Goal: Check status: Check status

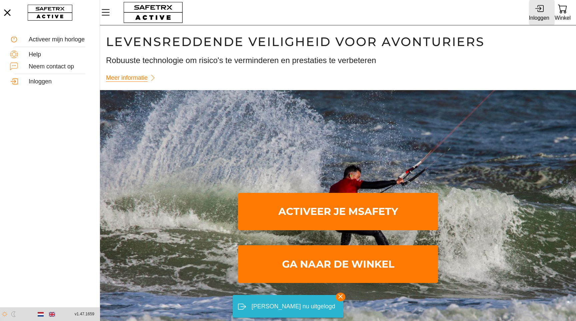
click at [543, 10] on icon at bounding box center [539, 8] width 9 height 9
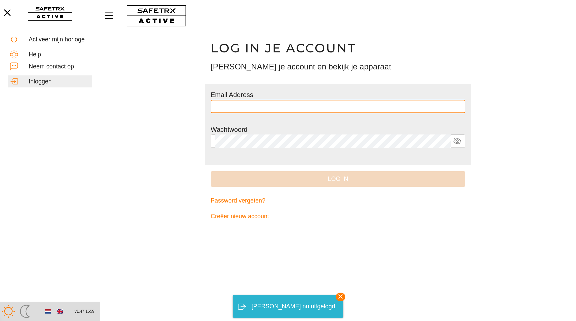
type input "**********"
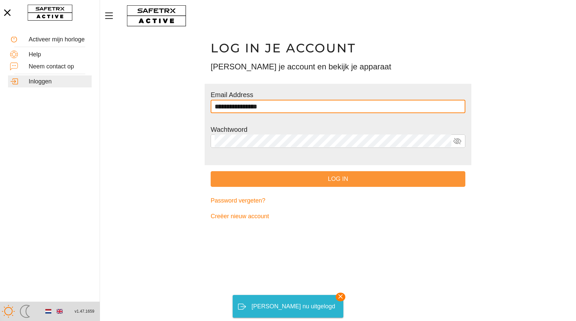
click at [294, 180] on span "Log in" at bounding box center [338, 179] width 244 height 10
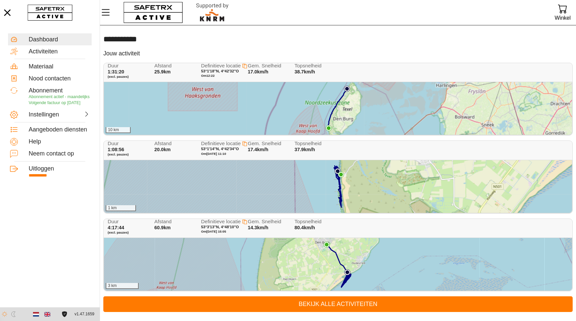
click at [348, 107] on div "10 km" at bounding box center [338, 108] width 468 height 53
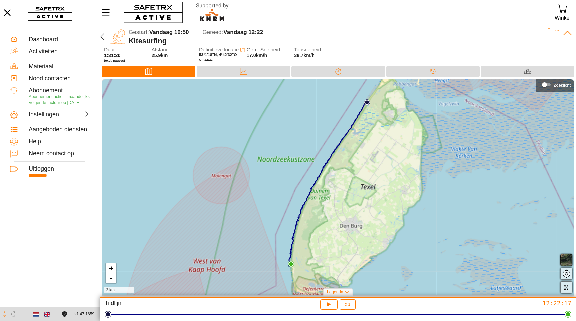
drag, startPoint x: 411, startPoint y: 225, endPoint x: 400, endPoint y: 220, distance: 11.9
click at [400, 220] on div "+ - 3 km" at bounding box center [338, 186] width 472 height 215
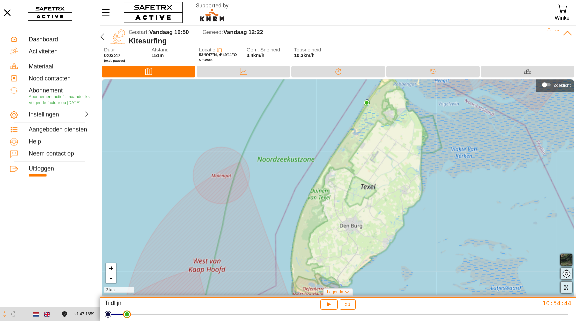
click at [124, 318] on div at bounding box center [338, 314] width 460 height 9
drag, startPoint x: 124, startPoint y: 318, endPoint x: 135, endPoint y: 318, distance: 10.7
click at [135, 318] on html "**********" at bounding box center [288, 160] width 576 height 321
click at [332, 307] on icon "button" at bounding box center [329, 304] width 7 height 7
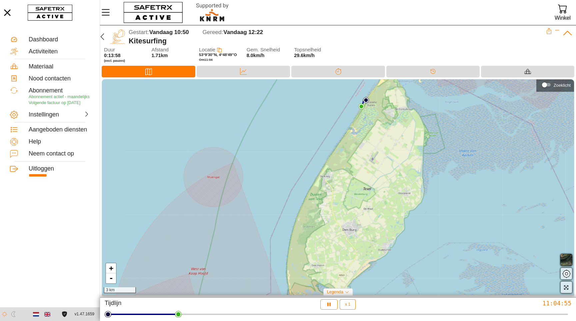
click at [232, 240] on div "+ - 3 km" at bounding box center [338, 186] width 472 height 215
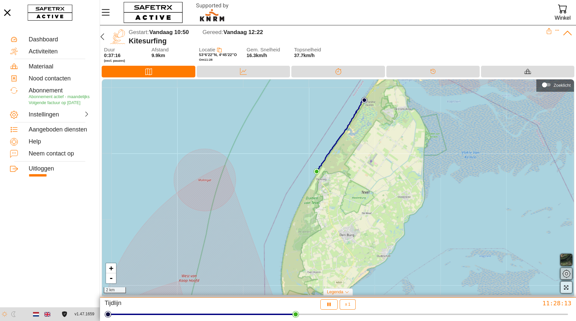
click at [569, 276] on span "button" at bounding box center [567, 274] width 8 height 8
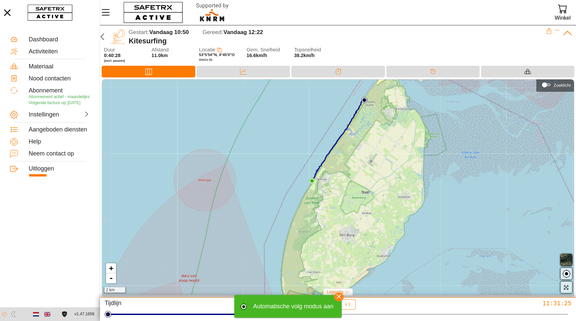
click at [339, 299] on icon "button" at bounding box center [339, 297] width 10 height 10
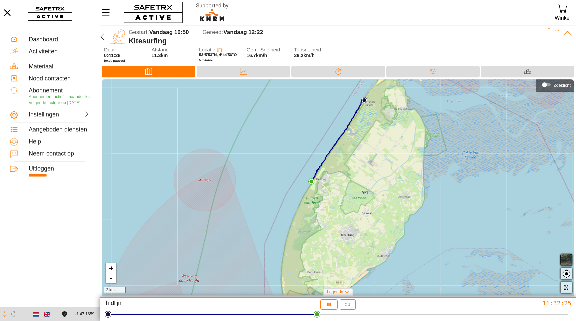
click at [566, 261] on span "button" at bounding box center [567, 260] width 8 height 8
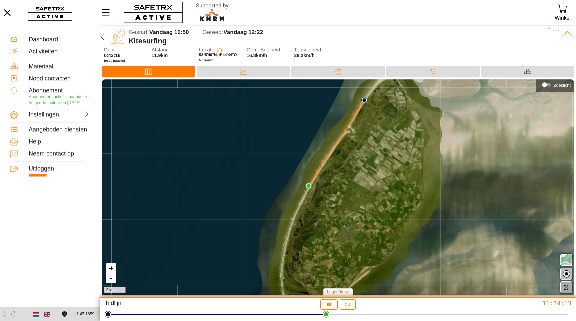
click at [566, 286] on icon "button" at bounding box center [567, 288] width 6 height 6
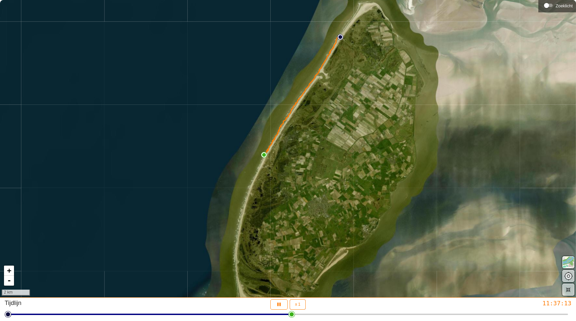
click at [274, 172] on div "+ - 2 km" at bounding box center [288, 148] width 576 height 297
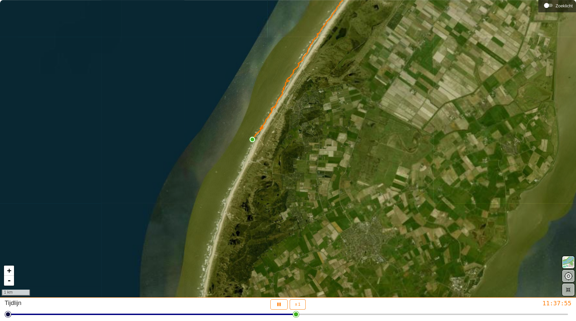
click at [274, 172] on div "+ - 1 km" at bounding box center [288, 148] width 576 height 297
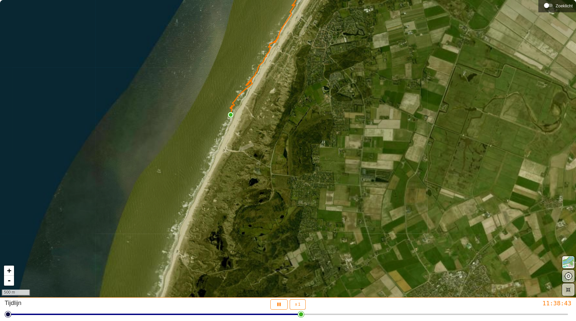
click at [274, 172] on div "+ - 500 m" at bounding box center [288, 148] width 576 height 297
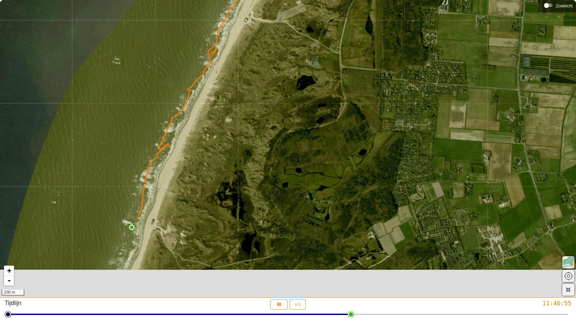
drag, startPoint x: 203, startPoint y: 264, endPoint x: 368, endPoint y: 30, distance: 285.8
click at [368, 31] on div "+ - 200 m" at bounding box center [288, 148] width 576 height 297
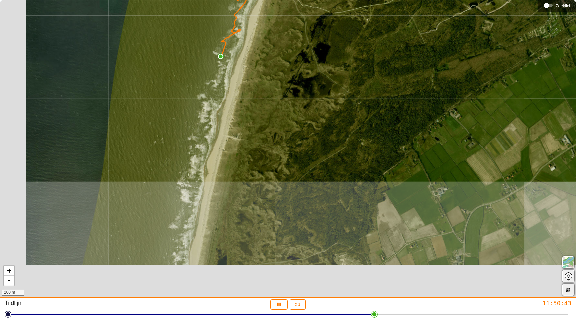
drag, startPoint x: 235, startPoint y: 191, endPoint x: 263, endPoint y: 61, distance: 132.4
click at [263, 61] on div "+ - 200 m" at bounding box center [288, 148] width 576 height 297
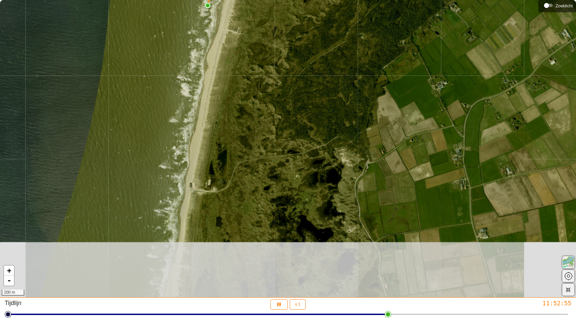
drag, startPoint x: 238, startPoint y: 168, endPoint x: 238, endPoint y: 62, distance: 106.1
click at [238, 62] on div "+ - 200 m" at bounding box center [288, 148] width 576 height 297
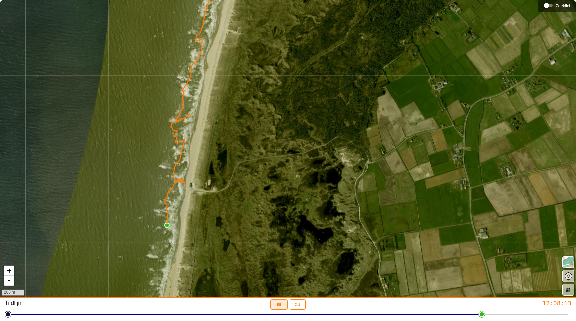
click at [280, 307] on icon "button" at bounding box center [279, 304] width 7 height 7
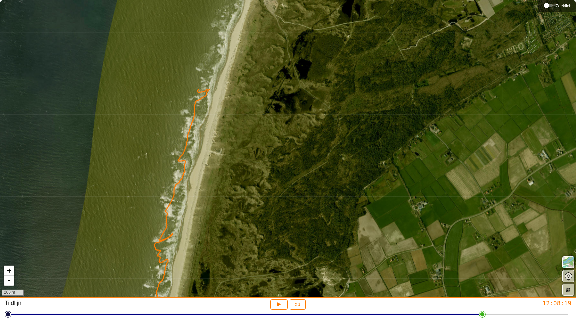
drag, startPoint x: 293, startPoint y: 102, endPoint x: 275, endPoint y: 220, distance: 120.1
click at [275, 220] on div "+ - 200 m" at bounding box center [288, 148] width 576 height 297
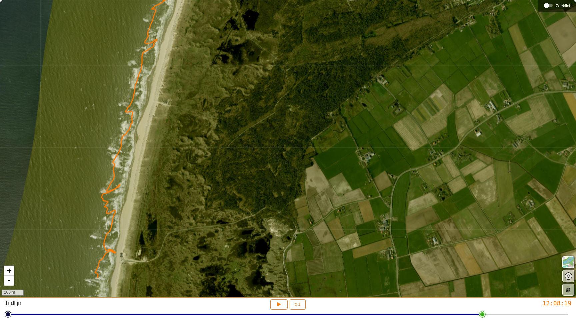
drag, startPoint x: 315, startPoint y: 92, endPoint x: 261, endPoint y: 42, distance: 73.4
click at [261, 42] on div "+ - 200 m" at bounding box center [288, 148] width 576 height 297
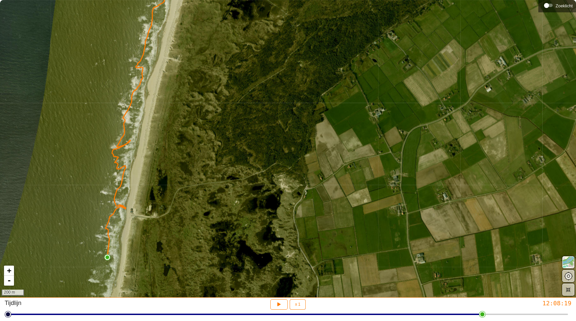
drag, startPoint x: 247, startPoint y: 252, endPoint x: 258, endPoint y: 209, distance: 44.4
click at [258, 209] on div "+ - 200 m" at bounding box center [288, 148] width 576 height 297
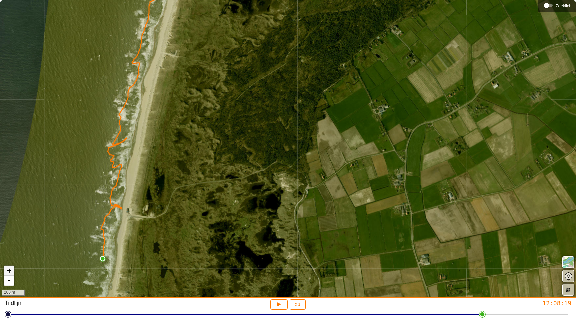
click at [9, 270] on link "+" at bounding box center [9, 271] width 10 height 10
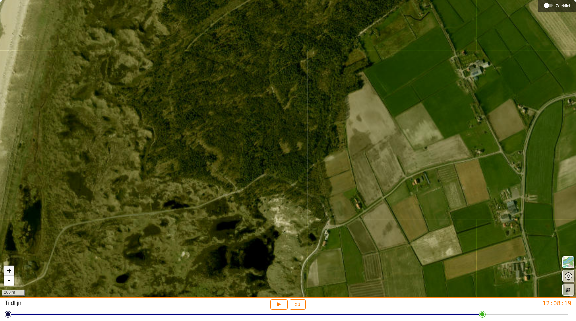
click at [9, 270] on link "+" at bounding box center [9, 271] width 10 height 10
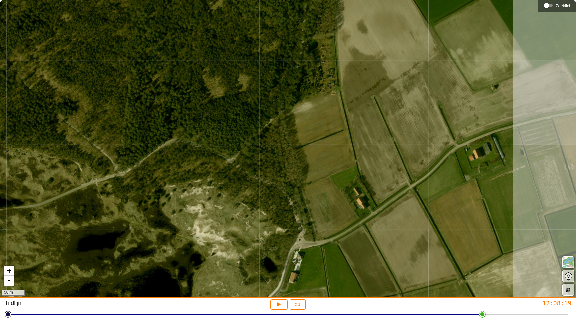
drag, startPoint x: 183, startPoint y: 234, endPoint x: 116, endPoint y: 173, distance: 90.9
click at [116, 173] on div "+ - 50 m" at bounding box center [288, 148] width 576 height 297
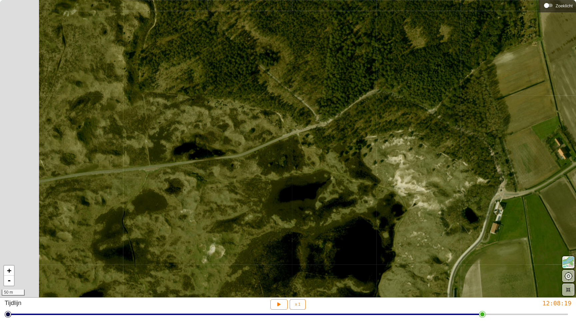
drag, startPoint x: 278, startPoint y: 125, endPoint x: 525, endPoint y: 30, distance: 265.1
click at [525, 30] on div "+ - 50 m" at bounding box center [288, 148] width 576 height 297
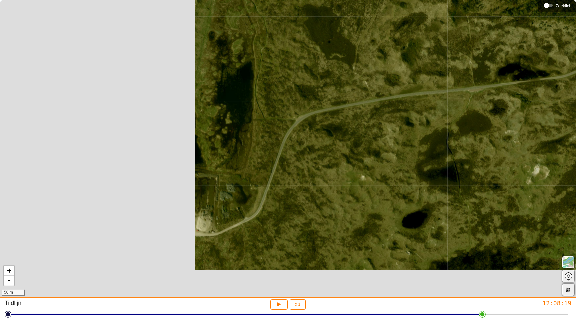
drag, startPoint x: 264, startPoint y: 93, endPoint x: 564, endPoint y: 50, distance: 303.6
click at [564, 50] on div "+ - 50 m" at bounding box center [288, 148] width 576 height 297
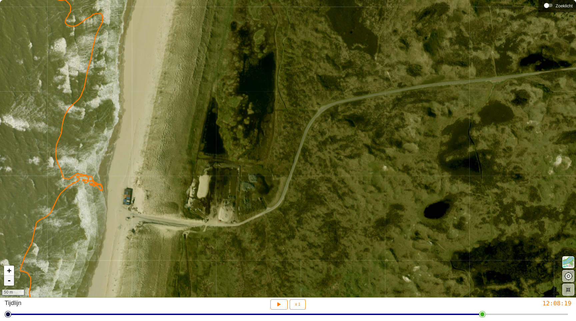
click at [10, 281] on link "-" at bounding box center [9, 281] width 10 height 10
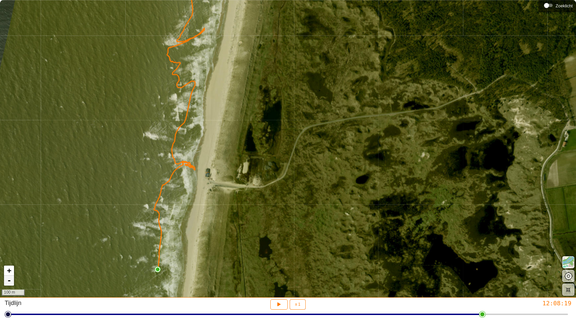
click at [10, 281] on link "-" at bounding box center [9, 281] width 10 height 10
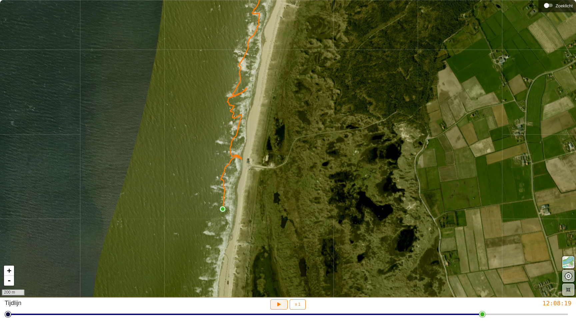
click at [283, 303] on button "button" at bounding box center [280, 304] width 18 height 10
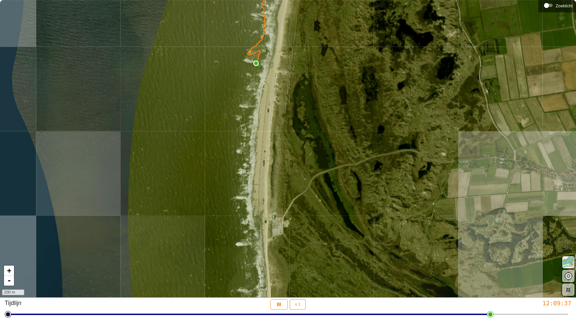
drag, startPoint x: 247, startPoint y: 279, endPoint x: 288, endPoint y: 106, distance: 176.9
click at [288, 106] on div "+ - 200 m" at bounding box center [288, 148] width 576 height 297
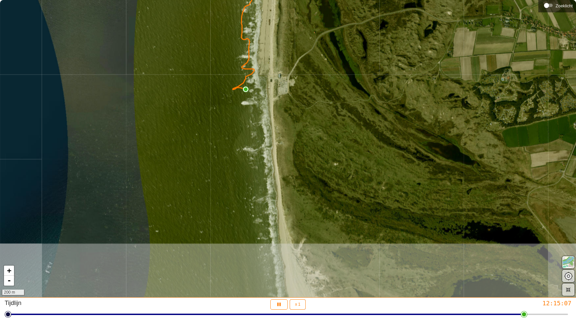
drag, startPoint x: 285, startPoint y: 229, endPoint x: 290, endPoint y: 86, distance: 143.2
click at [290, 86] on div "+ - 200 m" at bounding box center [288, 148] width 576 height 297
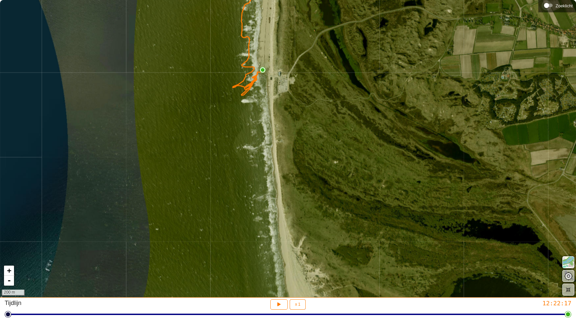
click at [549, 7] on div "Zoeklicht" at bounding box center [546, 5] width 5 height 5
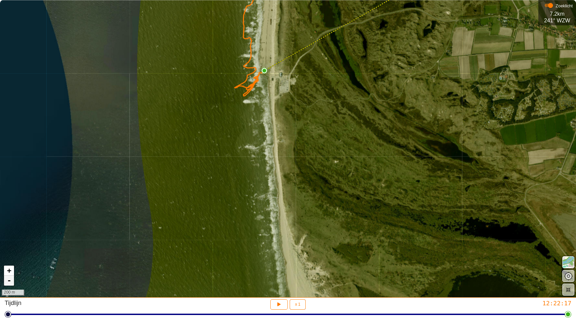
click at [9, 284] on link "-" at bounding box center [9, 281] width 10 height 10
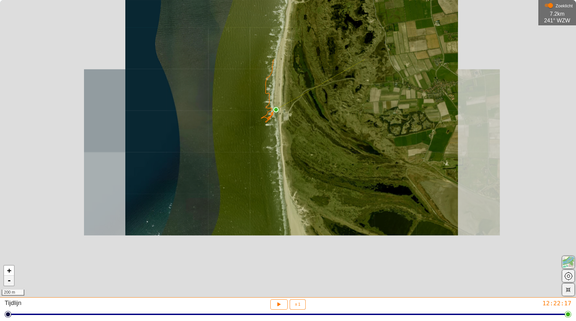
click at [9, 284] on link "-" at bounding box center [9, 281] width 10 height 10
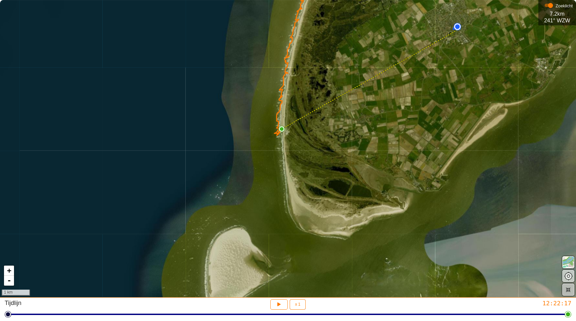
click at [570, 292] on icon "button" at bounding box center [569, 290] width 6 height 6
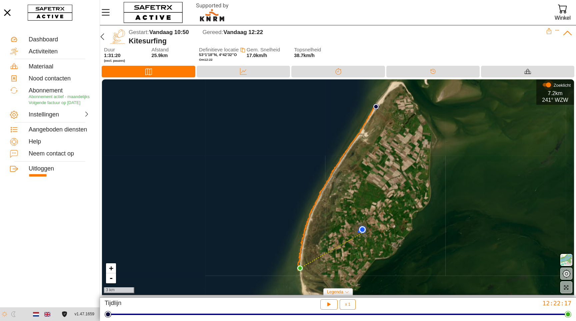
click at [546, 85] on div "Zoeklicht" at bounding box center [548, 84] width 5 height 5
click at [568, 288] on icon "button" at bounding box center [567, 288] width 6 height 6
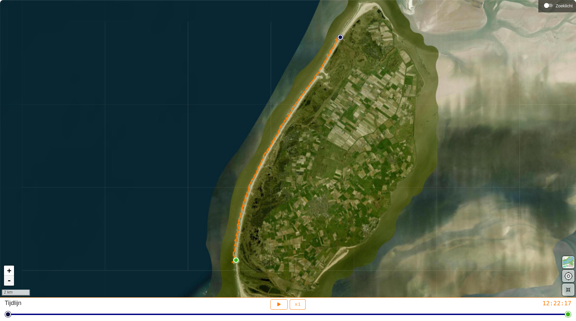
click at [11, 283] on link "-" at bounding box center [9, 281] width 10 height 10
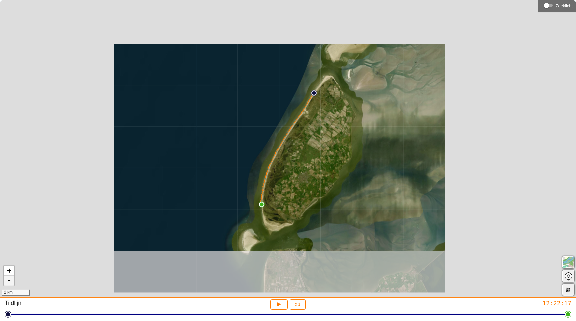
click at [11, 283] on link "-" at bounding box center [9, 281] width 10 height 10
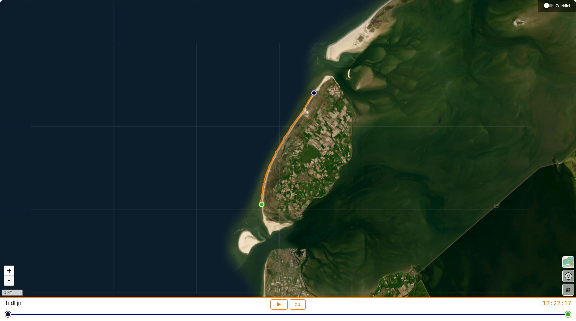
click at [11, 283] on link "-" at bounding box center [9, 281] width 10 height 10
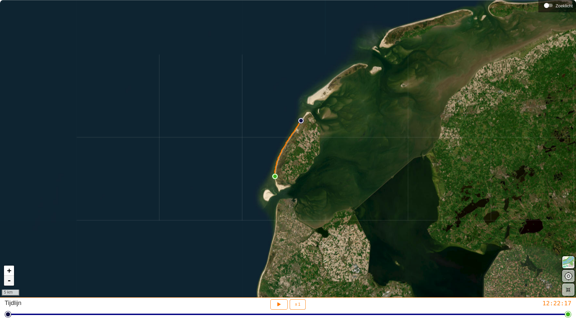
click at [11, 283] on link "-" at bounding box center [9, 281] width 10 height 10
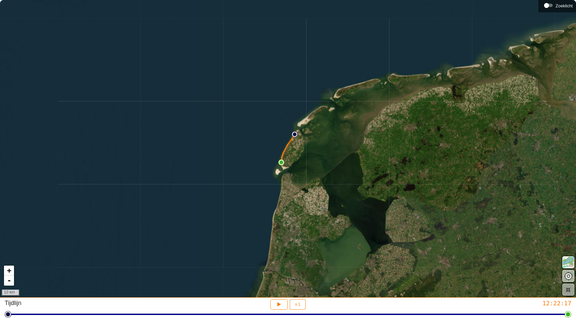
click at [571, 290] on icon "button" at bounding box center [569, 290] width 6 height 6
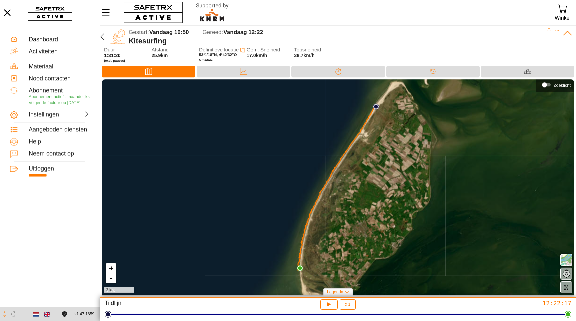
click at [362, 47] on div "Gestart: Vandaag 10:50 Gereed: Vandaag 12:22 Kitesurfing" at bounding box center [338, 36] width 476 height 22
click at [241, 70] on icon at bounding box center [243, 71] width 7 height 7
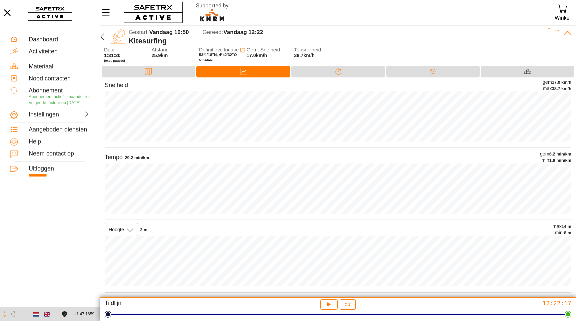
click at [102, 199] on div "Snelheid gem 17.0 km/h max 38.7 km/h Tempo 29.2 min/km gem 6.2 min/km min 1.8 m…" at bounding box center [338, 219] width 476 height 280
click at [344, 70] on div "Splitsen" at bounding box center [338, 71] width 13 height 10
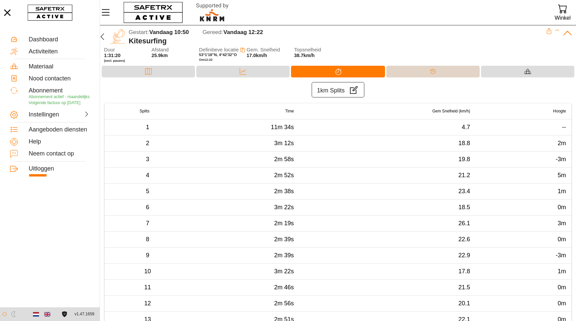
click at [451, 71] on div "Tijdlijn" at bounding box center [433, 72] width 93 height 12
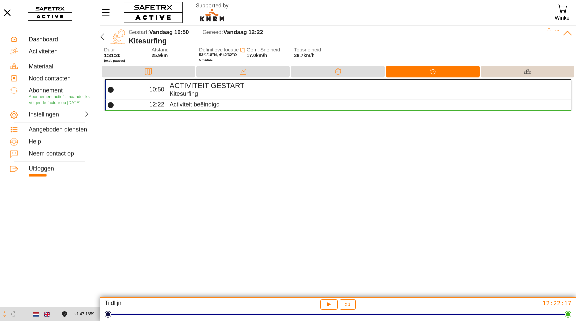
click at [520, 74] on div "Materiaal" at bounding box center [527, 72] width 93 height 12
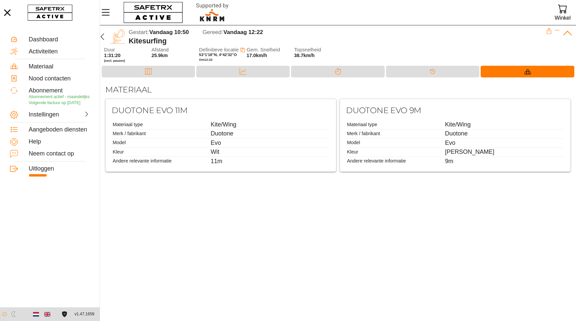
click at [426, 134] on th "Merk / fabrikant" at bounding box center [395, 133] width 97 height 8
